Goal: Task Accomplishment & Management: Book appointment/travel/reservation

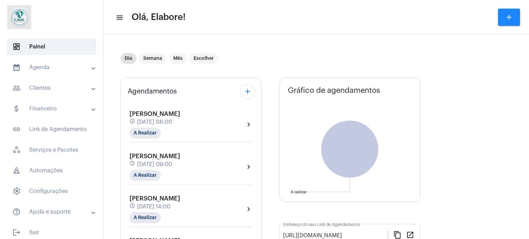
click at [30, 69] on mat-panel-title "calendar_month_outlined Agenda" at bounding box center [52, 67] width 80 height 8
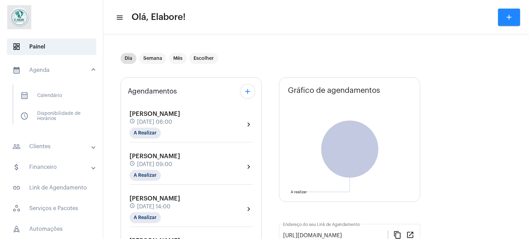
click at [32, 146] on mat-panel-title "people_outline Clientes" at bounding box center [52, 147] width 80 height 8
click at [57, 119] on span "people_outline Meus Clientes" at bounding box center [51, 117] width 73 height 17
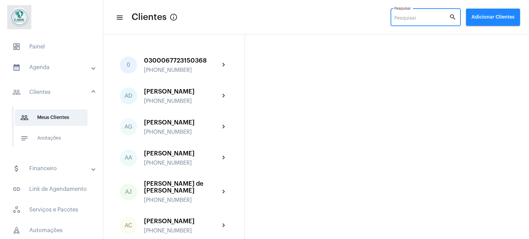
click at [416, 18] on input "Pesquisar" at bounding box center [421, 19] width 55 height 6
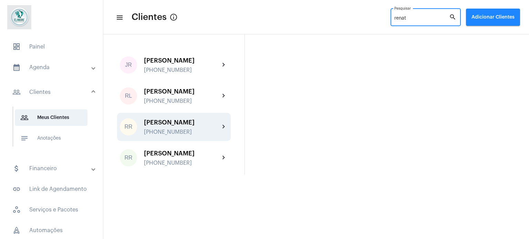
type input "renat"
click at [189, 126] on div "[PERSON_NAME]" at bounding box center [182, 122] width 76 height 7
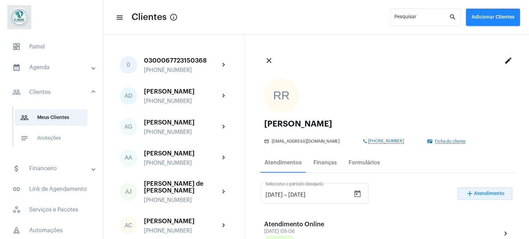
click at [478, 195] on span "Atendimento" at bounding box center [489, 193] width 31 height 5
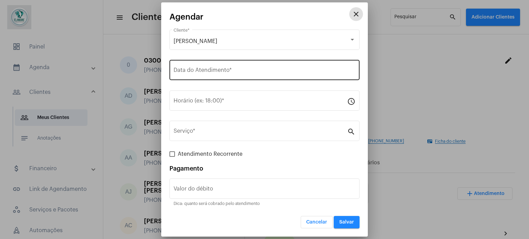
click at [271, 67] on div "Data do Atendimento *" at bounding box center [265, 70] width 182 height 22
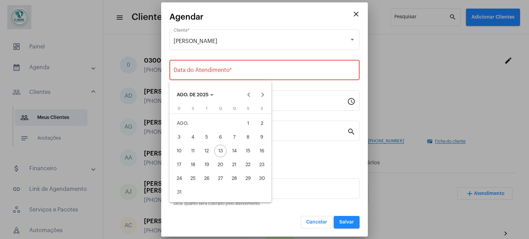
click at [221, 150] on div "13" at bounding box center [220, 151] width 12 height 12
type input "[DATE]"
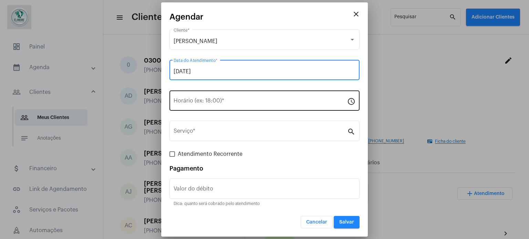
click at [214, 101] on input "Horário (ex: 18:00) *" at bounding box center [261, 102] width 174 height 6
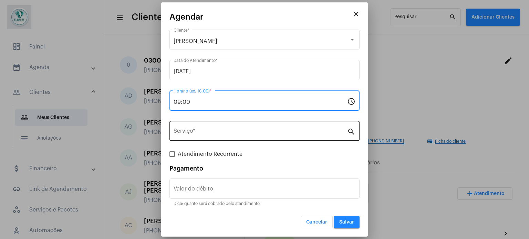
type input "09:00"
click at [209, 128] on div "Serviço *" at bounding box center [261, 130] width 174 height 22
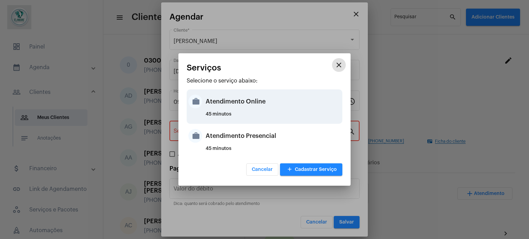
click at [240, 103] on div "Atendimento Online" at bounding box center [273, 101] width 135 height 21
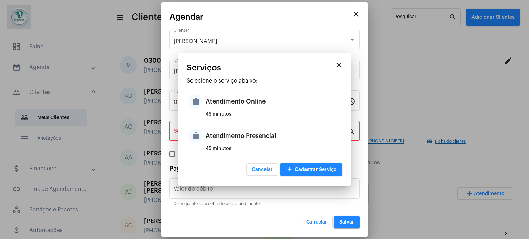
type input "Atendimento Online"
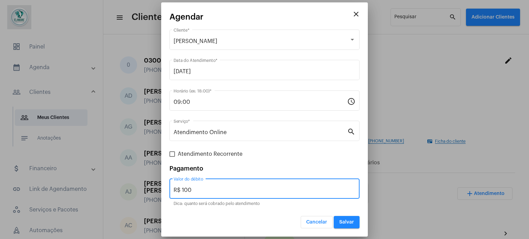
drag, startPoint x: 207, startPoint y: 187, endPoint x: 175, endPoint y: 192, distance: 31.9
click at [175, 192] on input "R$ 100" at bounding box center [265, 190] width 182 height 6
type input "R$ 0"
click at [338, 217] on button "Salvar" at bounding box center [347, 222] width 26 height 12
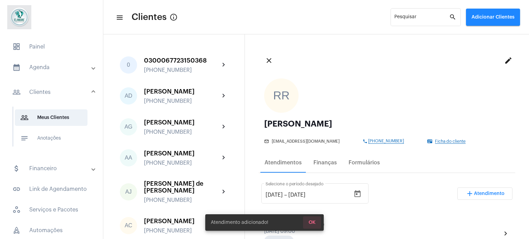
click at [310, 222] on span "OK" at bounding box center [312, 222] width 7 height 5
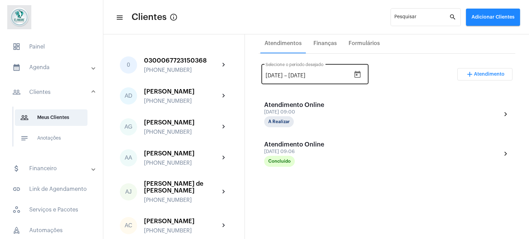
scroll to position [138, 0]
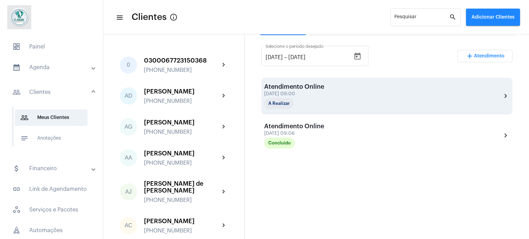
click at [329, 92] on div "[DATE] 09:00" at bounding box center [298, 94] width 69 height 5
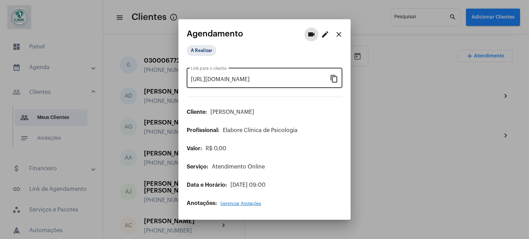
click at [332, 77] on mat-icon "content_copy" at bounding box center [334, 78] width 8 height 8
